Goal: Task Accomplishment & Management: Manage account settings

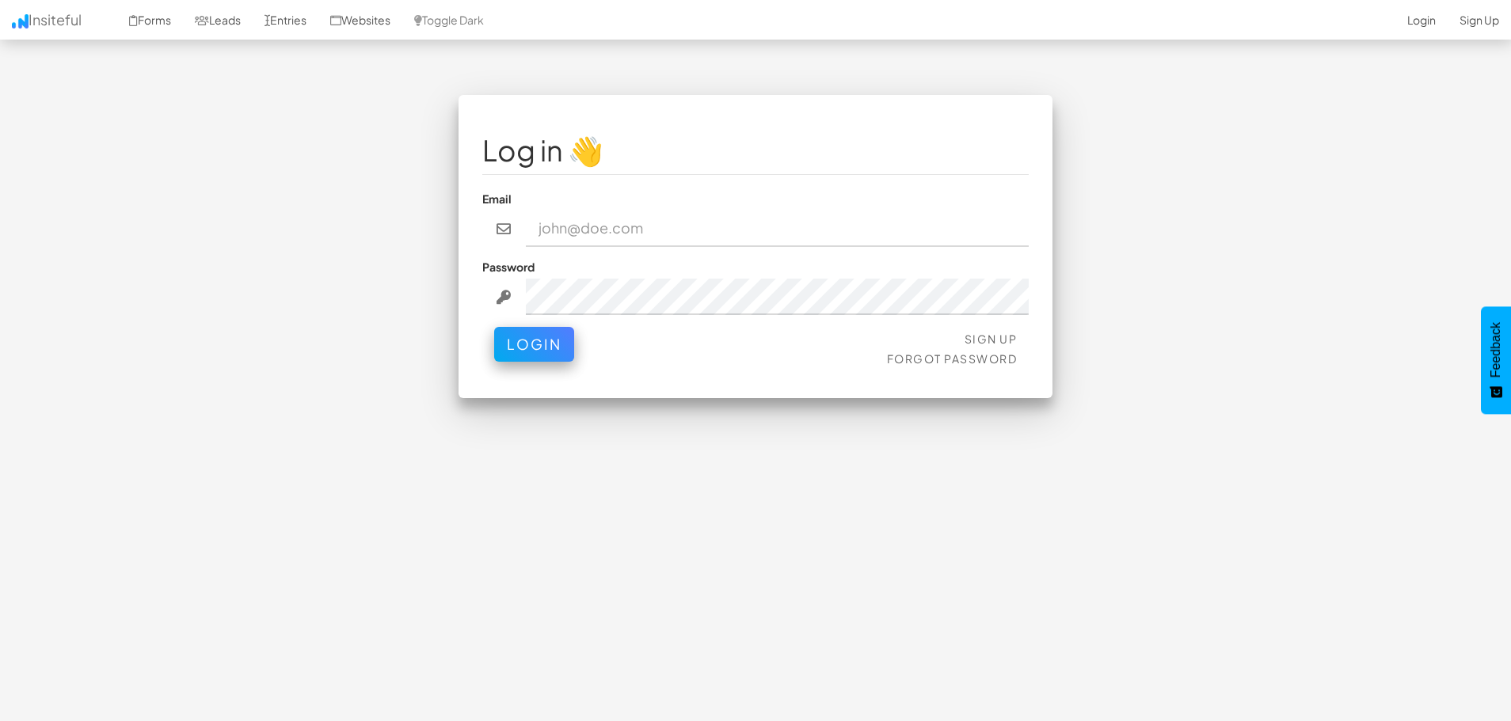
type input "[EMAIL_ADDRESS][DOMAIN_NAME]"
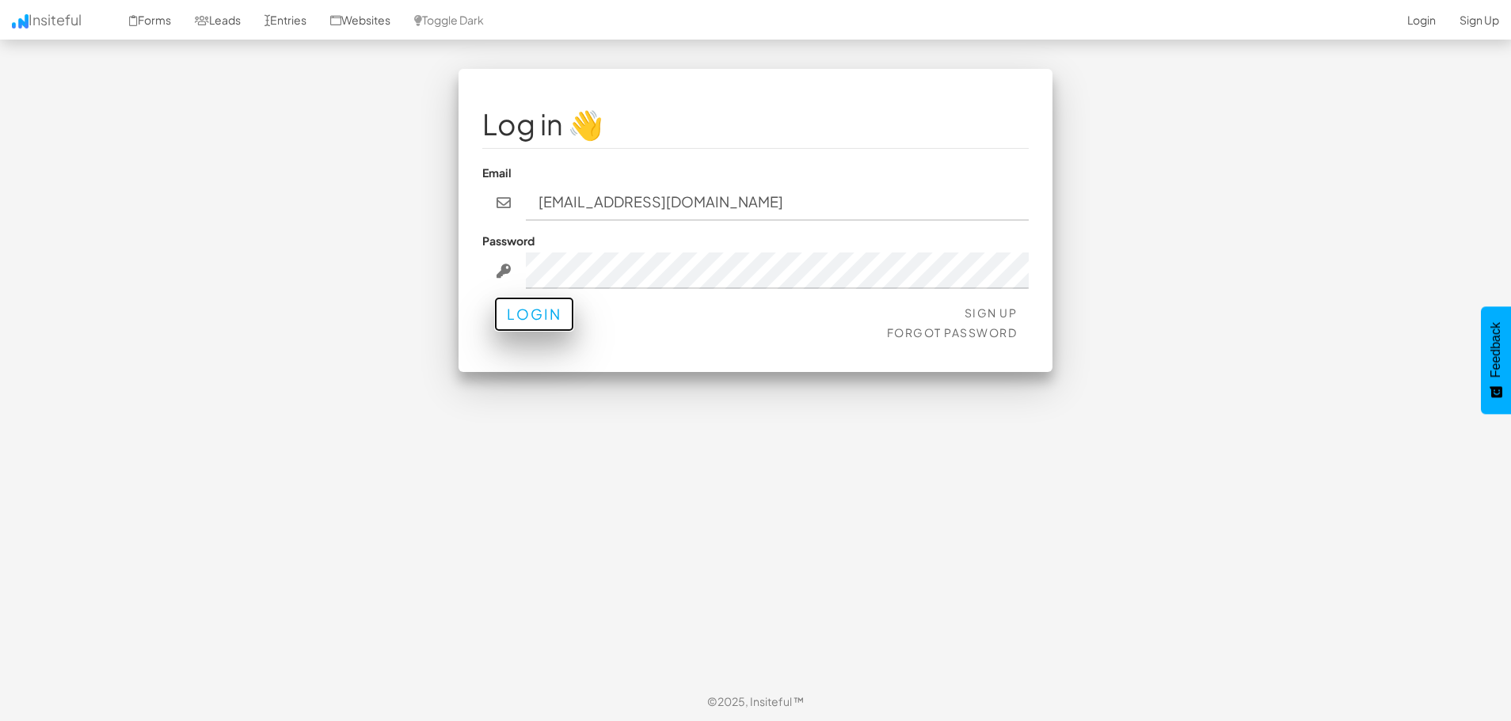
click at [539, 321] on button "Login" at bounding box center [534, 314] width 80 height 35
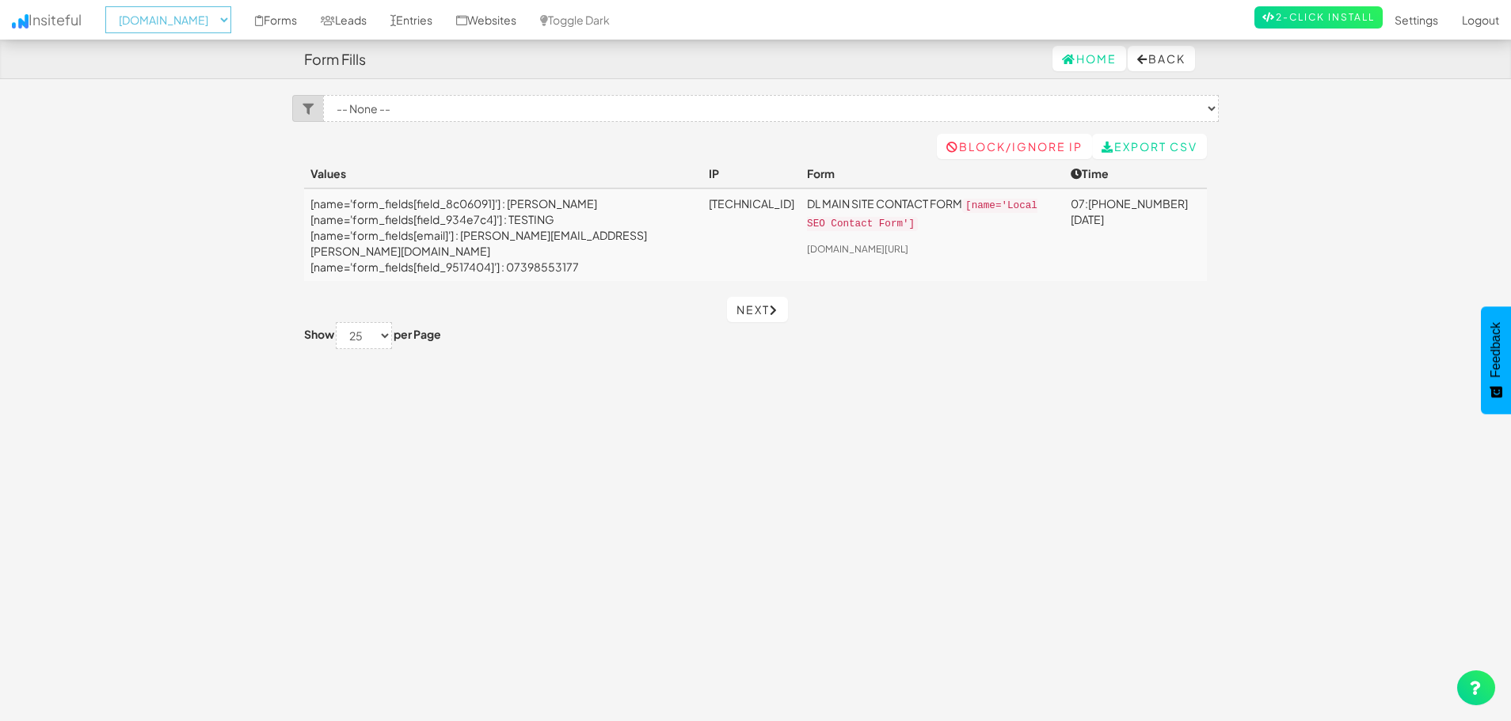
click at [231, 32] on select "-- None -- [DOMAIN_NAME] [DOMAIN_NAME] [DOMAIN_NAME]" at bounding box center [168, 19] width 126 height 27
select select "2519"
click at [110, 6] on select "-- None -- [DOMAIN_NAME] [DOMAIN_NAME] [DOMAIN_NAME]" at bounding box center [168, 19] width 126 height 27
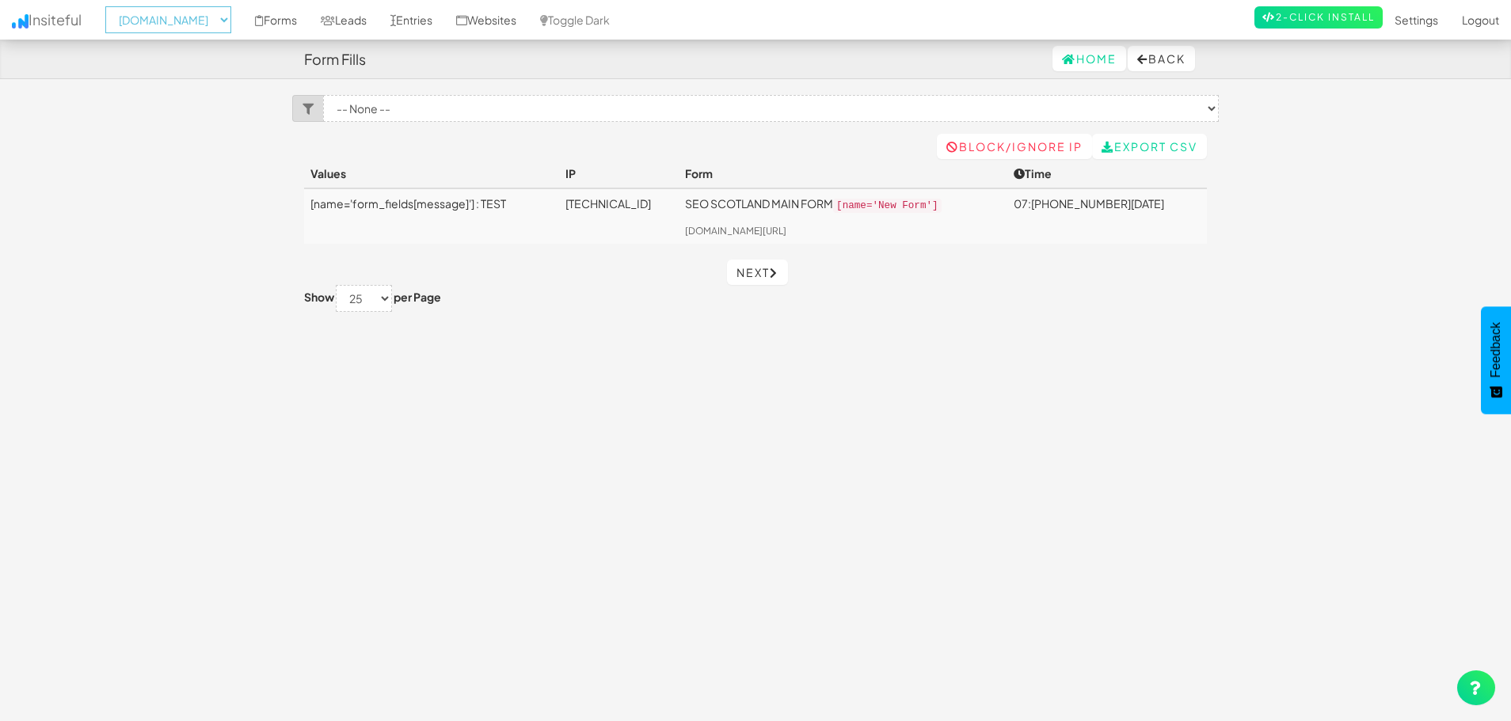
click at [185, 16] on select "-- None -- aeoagency.co.uk seoagencyscotland.com digital-landscope.com" at bounding box center [168, 19] width 126 height 27
select select "2520"
click at [110, 6] on select "-- None -- aeoagency.co.uk seoagencyscotland.com digital-landscope.com" at bounding box center [168, 19] width 126 height 27
select select "2520"
click at [1329, 271] on body "Form Fills Home Back Toggle navigation Insiteful -- None -- aeoagency.co.uk seo…" at bounding box center [755, 373] width 1511 height 747
